Goal: Information Seeking & Learning: Learn about a topic

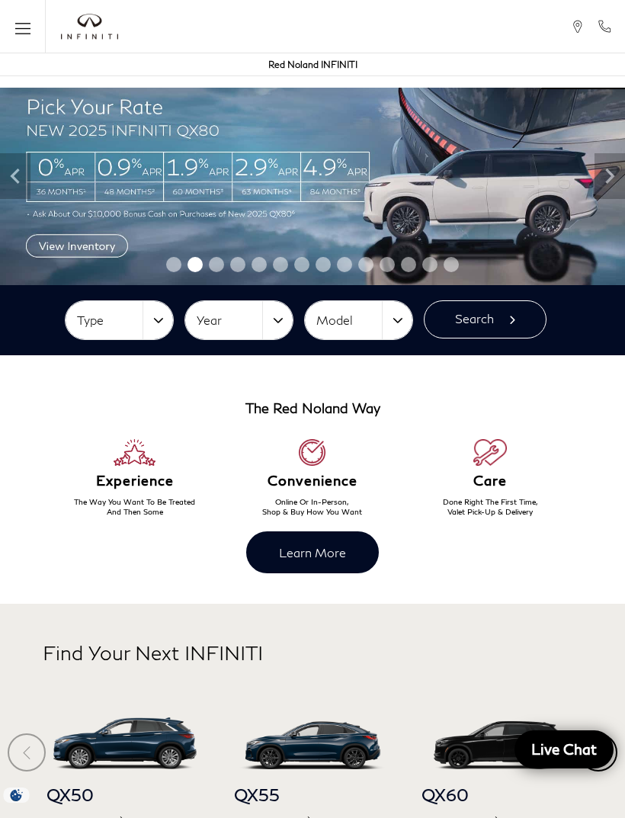
click at [27, 35] on icon "Open the main navigation menu" at bounding box center [22, 28] width 15 height 19
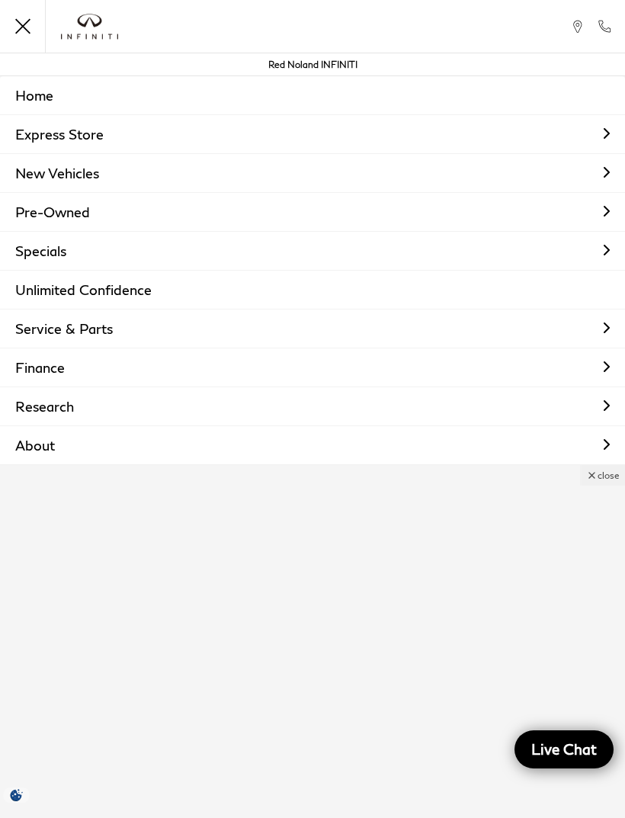
click at [96, 172] on link "New Vehicles" at bounding box center [312, 173] width 625 height 38
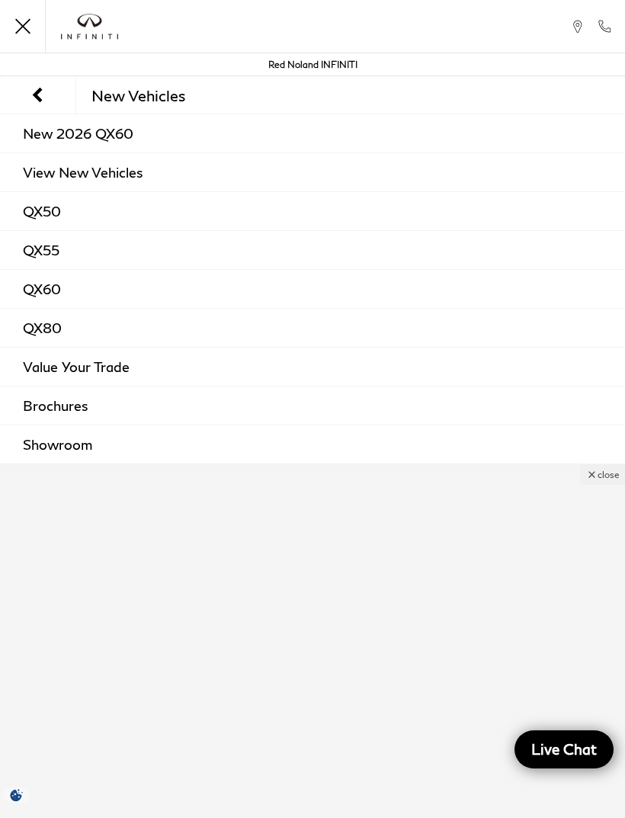
click at [84, 288] on link "QX60" at bounding box center [312, 289] width 625 height 38
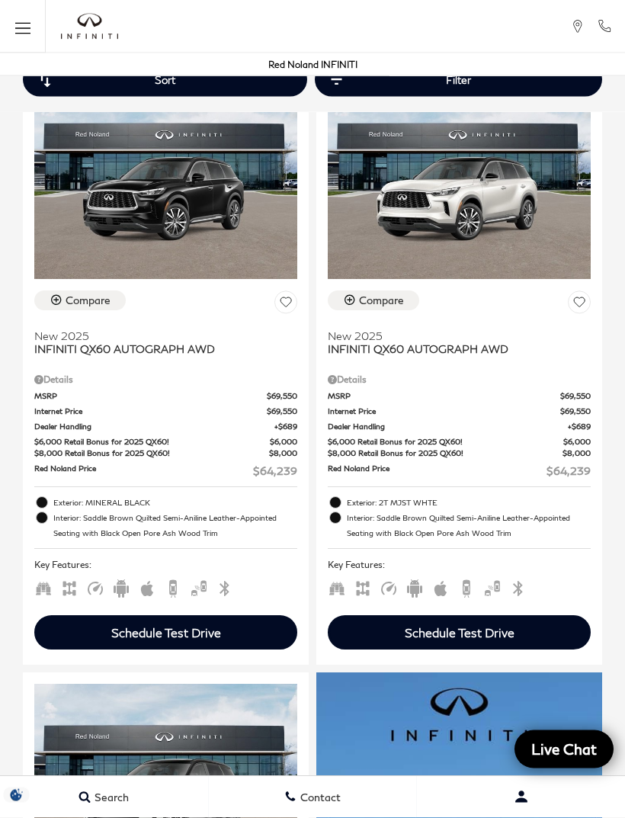
scroll to position [316, 0]
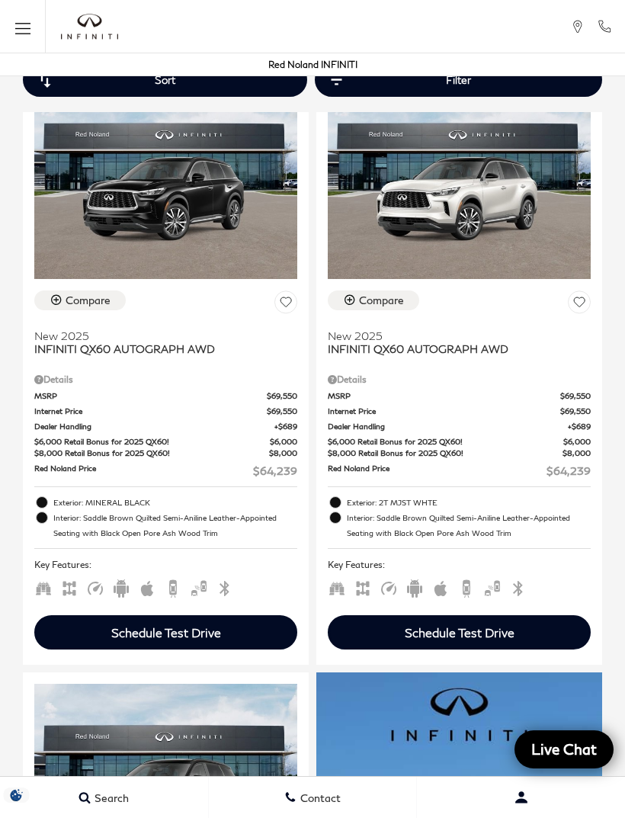
click at [349, 373] on div "Details" at bounding box center [459, 380] width 263 height 14
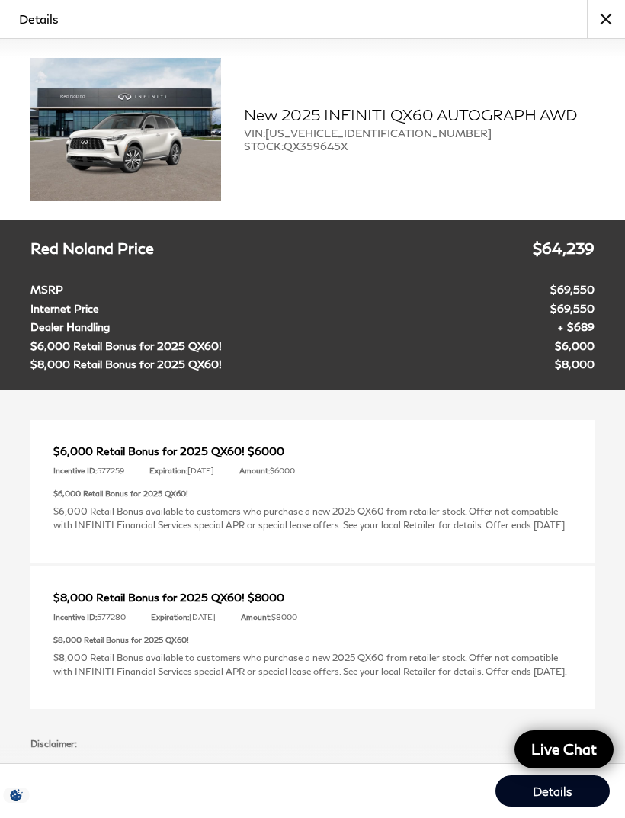
scroll to position [0, 0]
click at [603, 12] on button "close" at bounding box center [606, 19] width 38 height 38
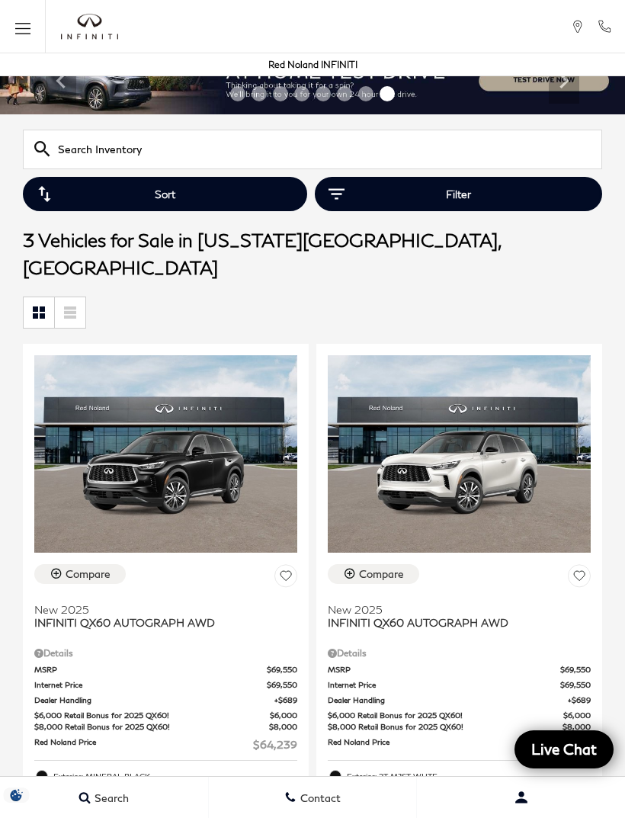
scroll to position [41, 0]
